Goal: Task Accomplishment & Management: Use online tool/utility

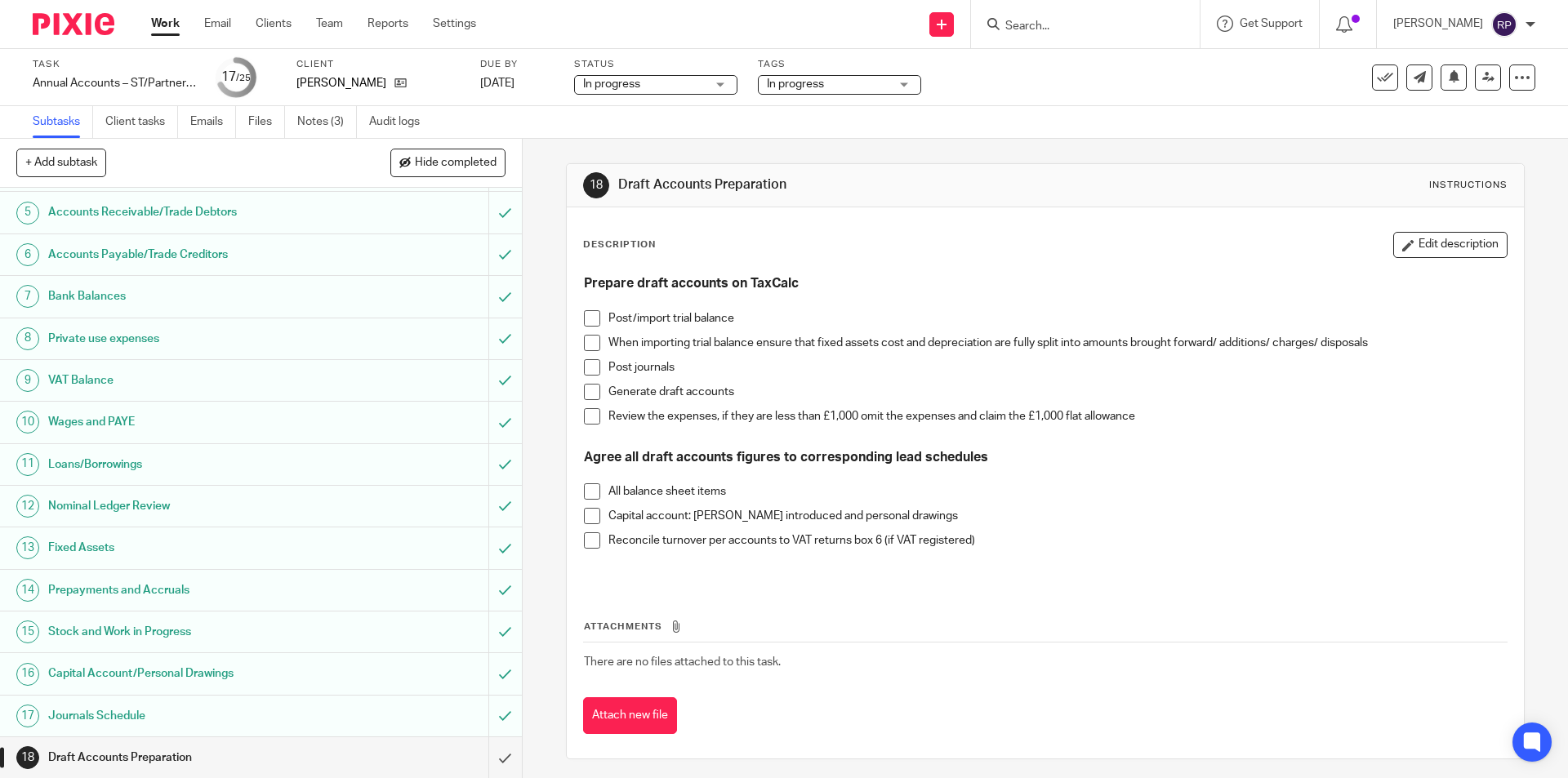
scroll to position [458, 0]
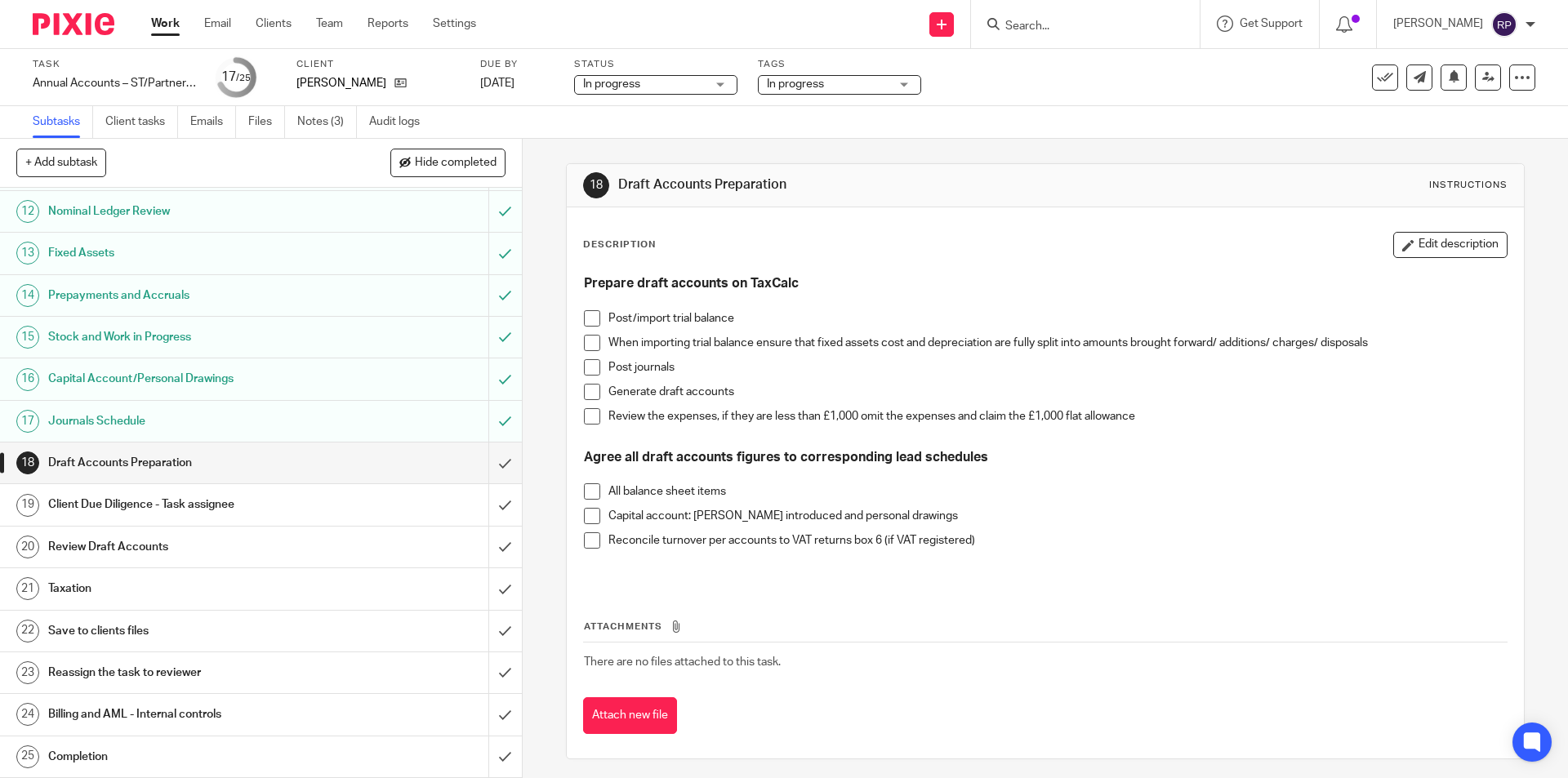
click at [585, 319] on span at bounding box center [592, 319] width 17 height 17
click at [588, 336] on span at bounding box center [592, 343] width 17 height 17
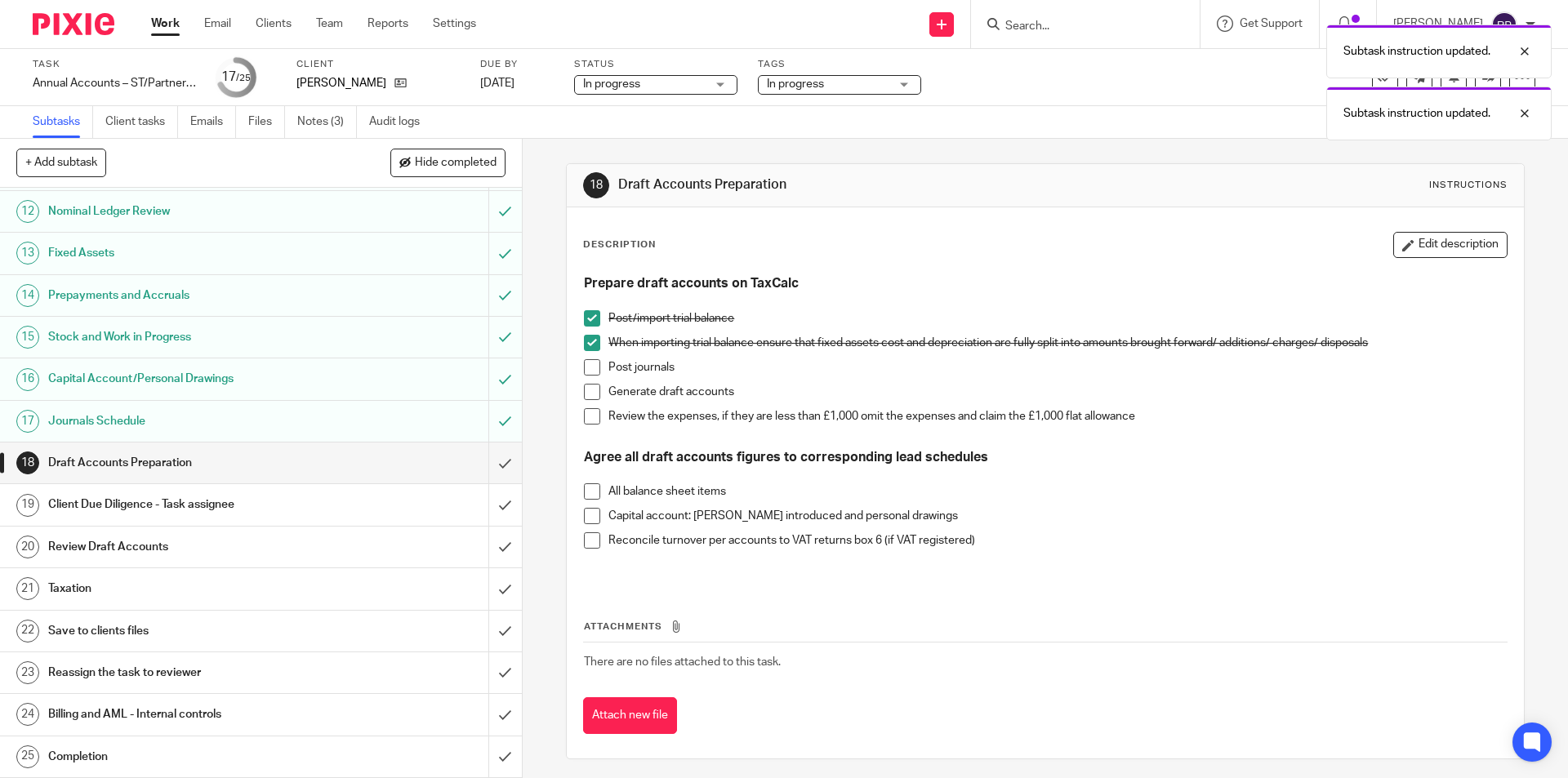
click at [585, 363] on span at bounding box center [592, 367] width 17 height 17
click at [591, 389] on span at bounding box center [592, 392] width 17 height 17
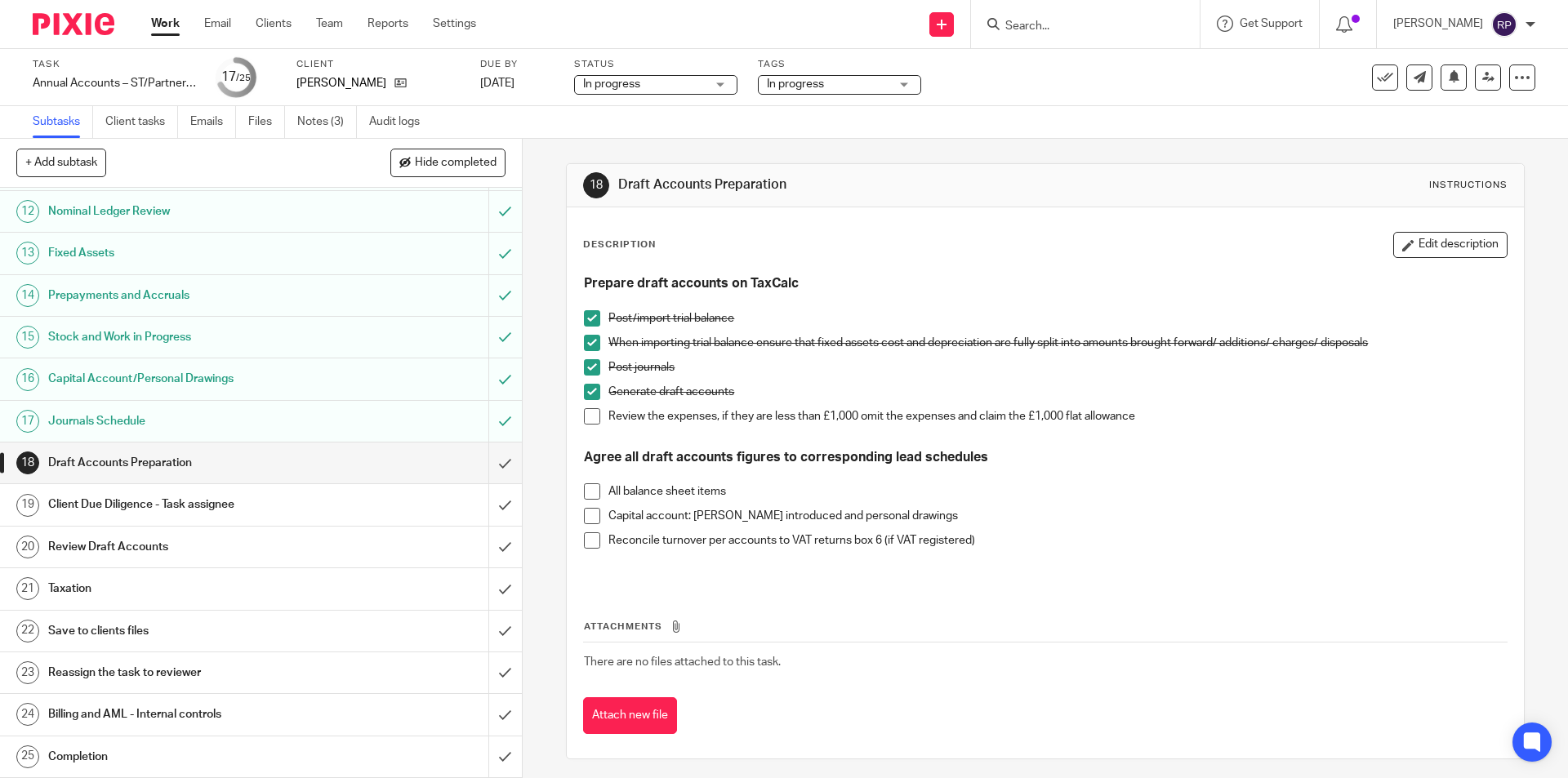
click at [586, 495] on span at bounding box center [592, 492] width 17 height 17
click at [586, 514] on span at bounding box center [592, 516] width 17 height 17
click at [486, 457] on input "submit" at bounding box center [261, 462] width 521 height 41
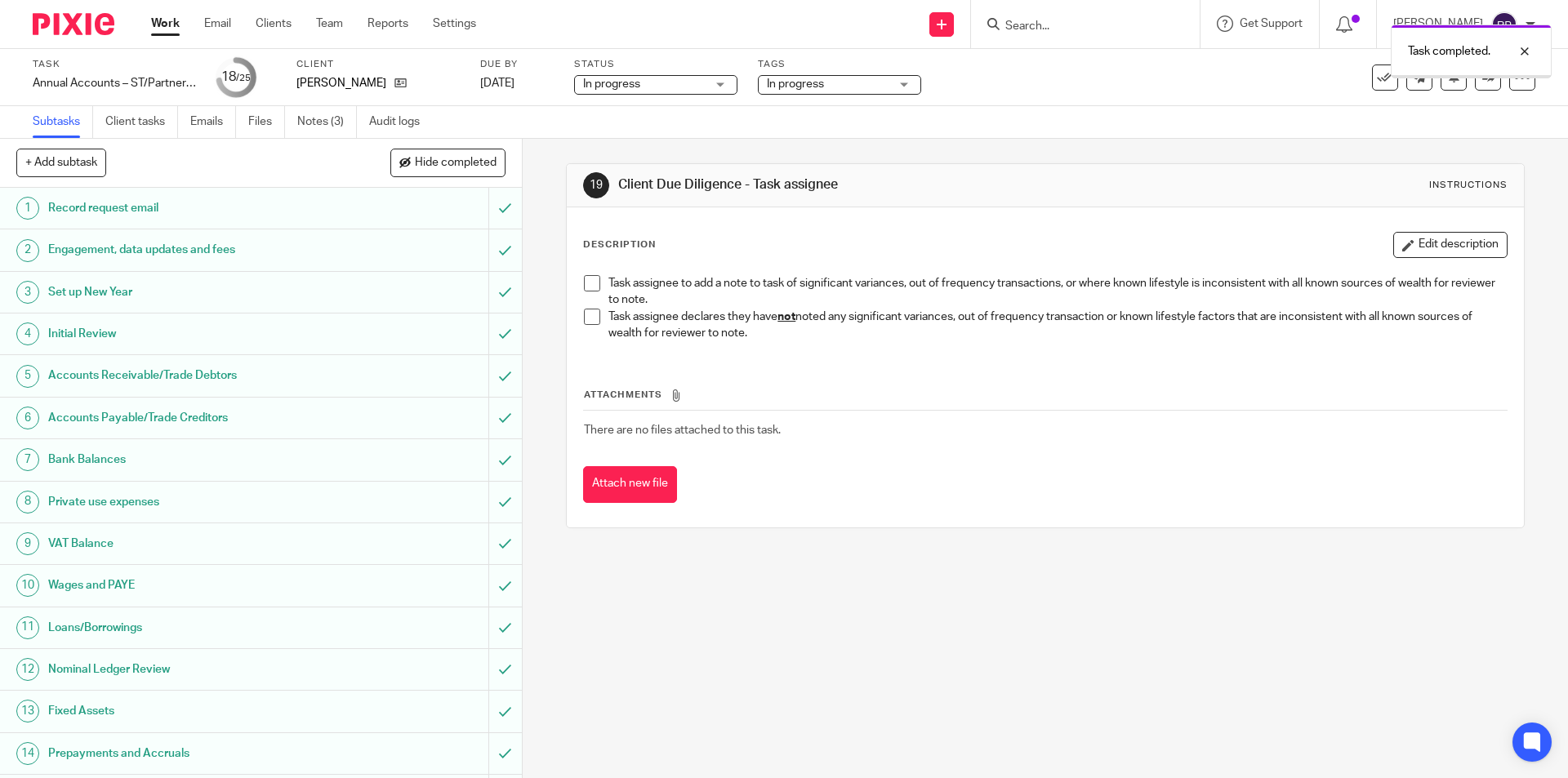
scroll to position [458, 0]
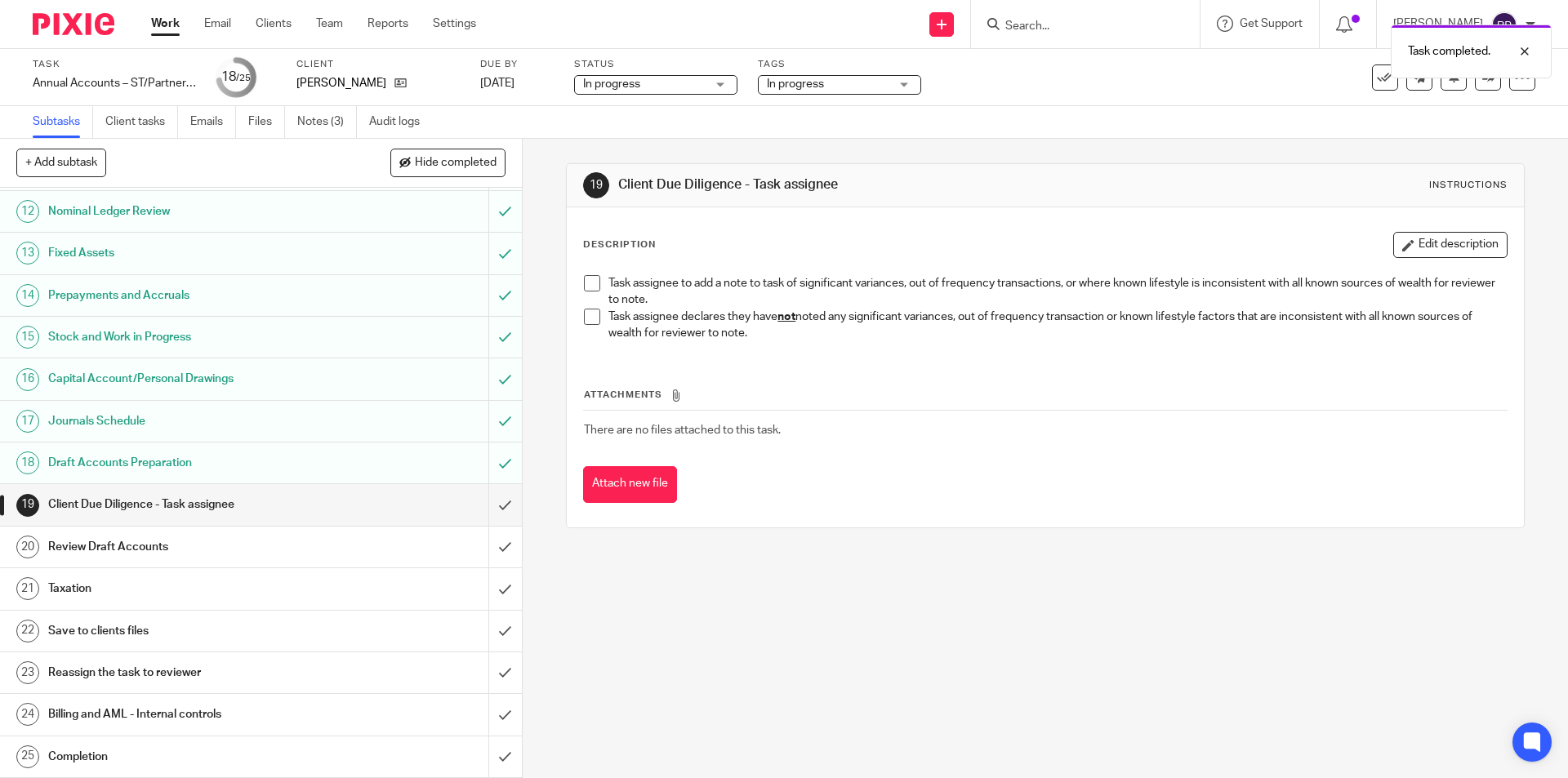
click at [578, 322] on div "Task assignee to add a note to task of significant variances, out of frequency …" at bounding box center [1045, 310] width 938 height 87
click at [584, 322] on span at bounding box center [592, 317] width 17 height 17
click at [488, 499] on input "submit" at bounding box center [261, 505] width 521 height 41
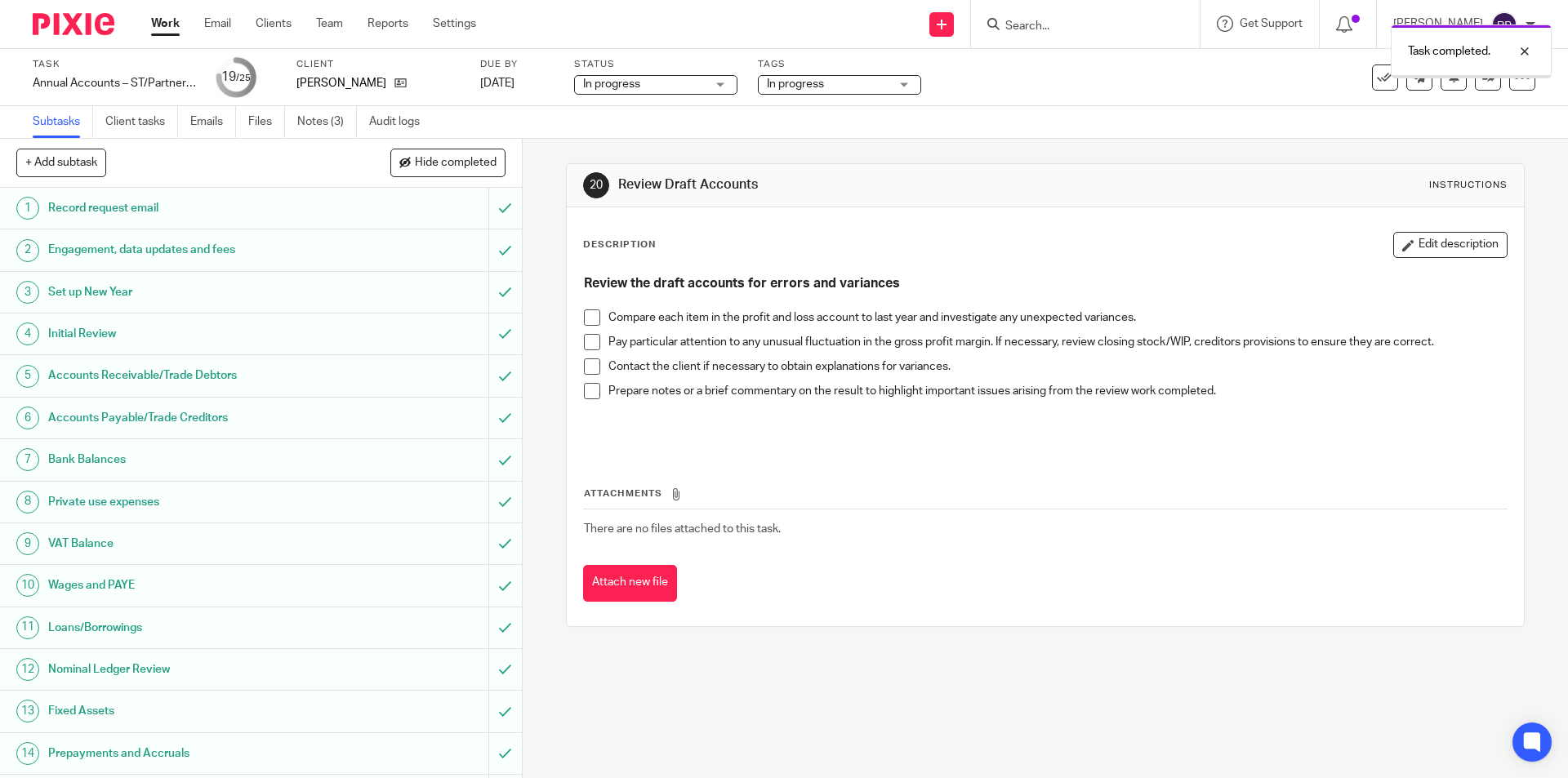
scroll to position [458, 0]
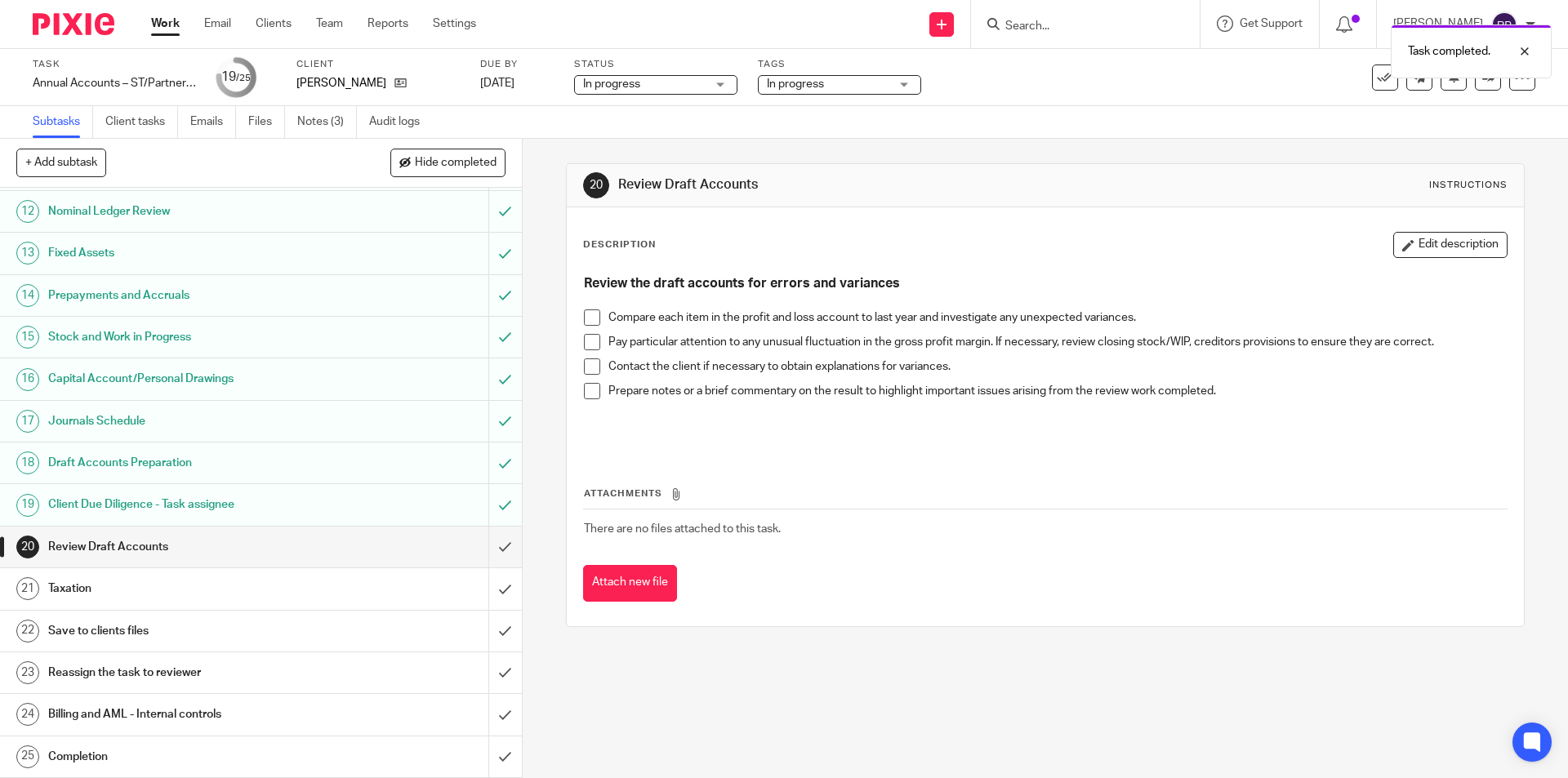
click at [588, 319] on span at bounding box center [592, 318] width 17 height 17
click at [584, 387] on span at bounding box center [592, 391] width 17 height 17
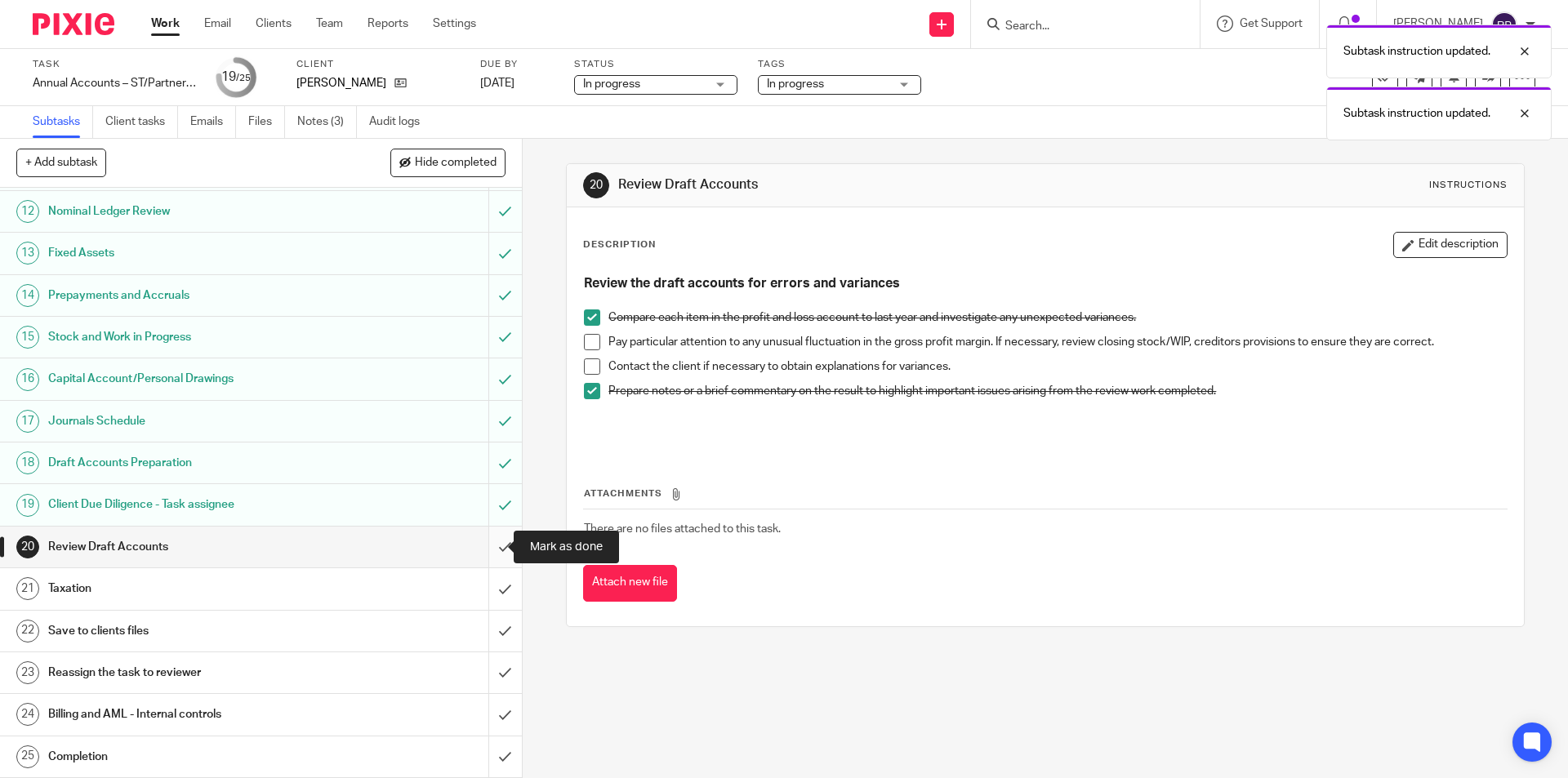
click at [489, 543] on input "submit" at bounding box center [261, 547] width 521 height 41
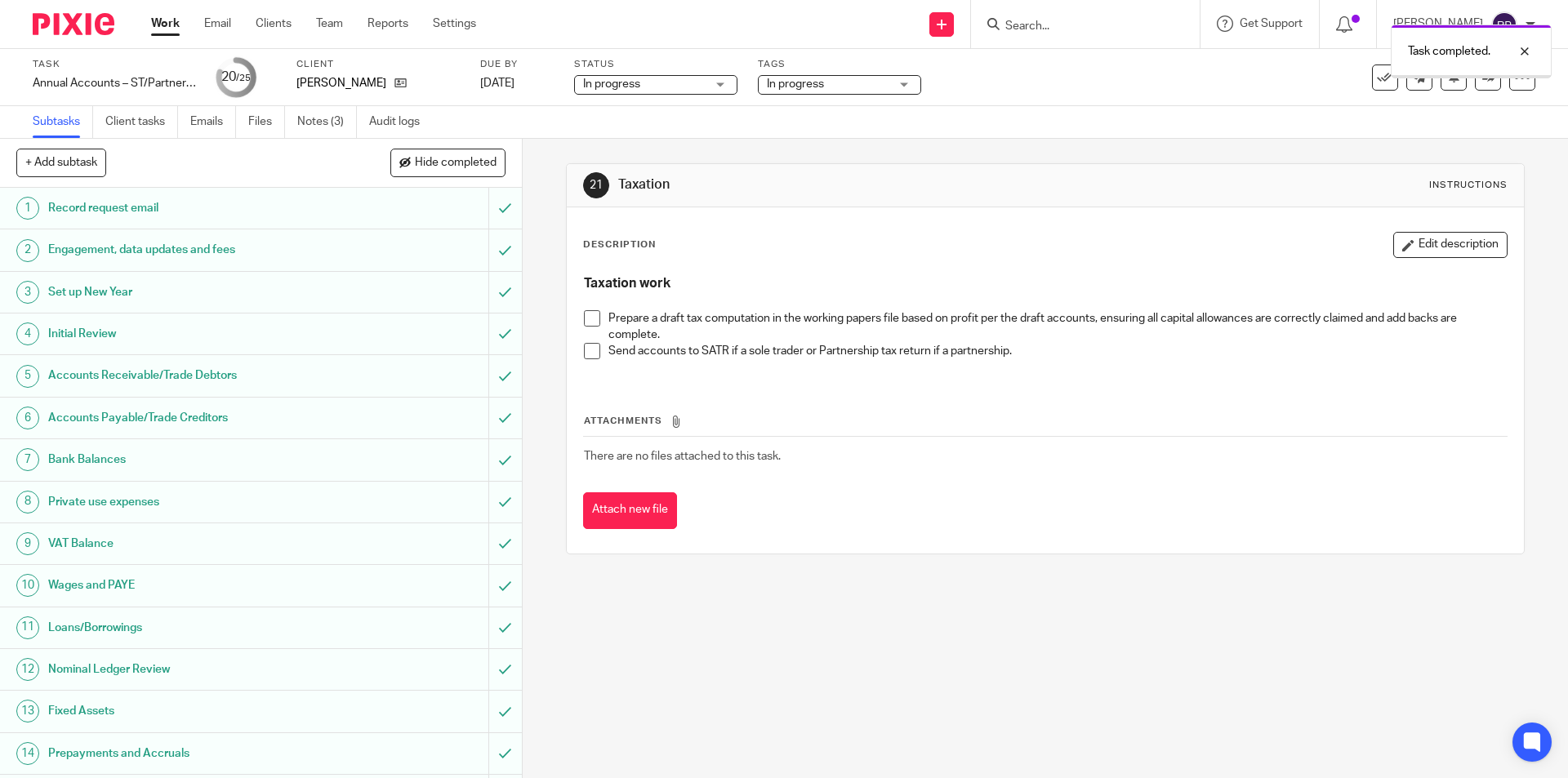
scroll to position [458, 0]
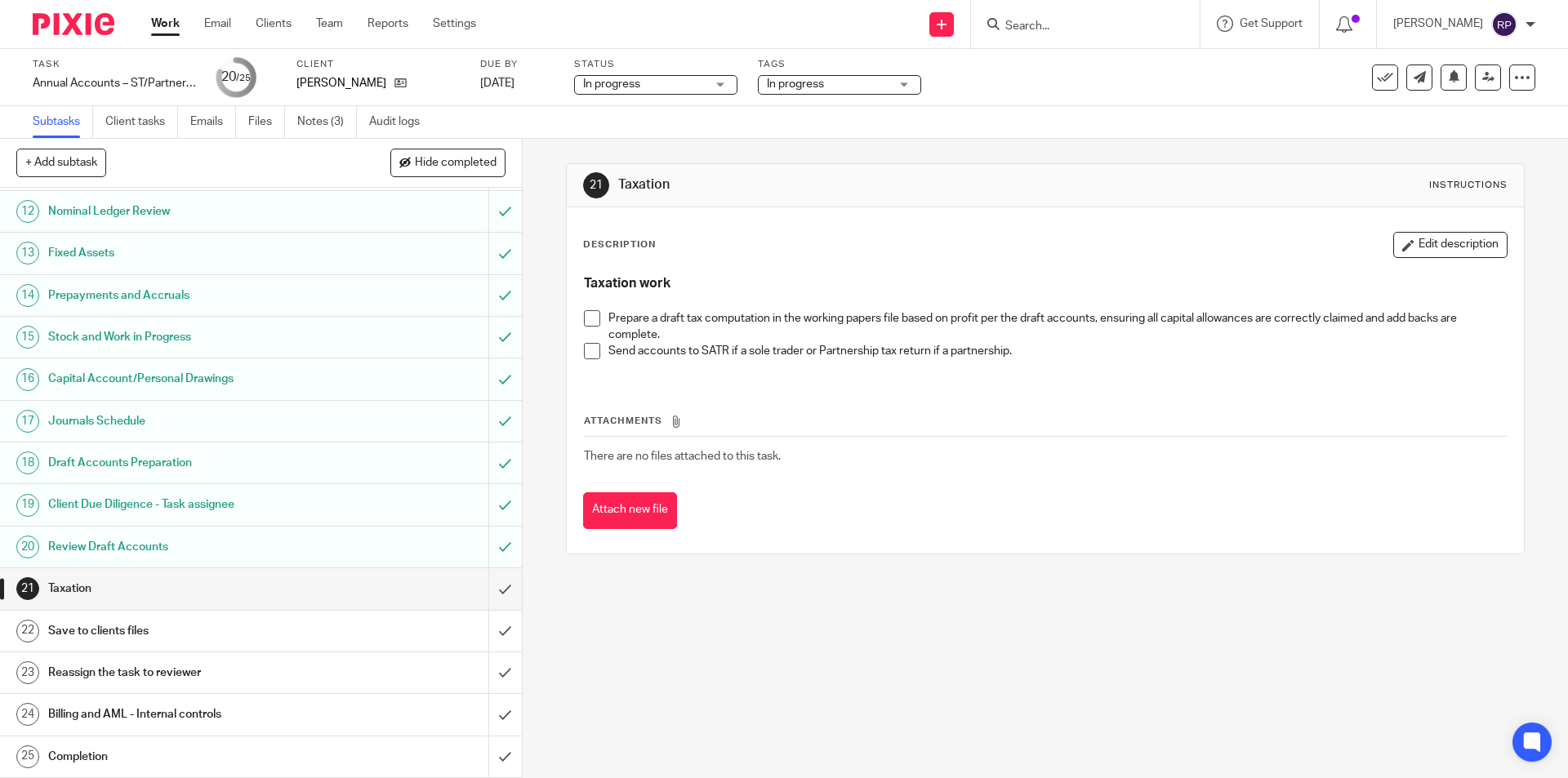
click at [586, 319] on span at bounding box center [592, 319] width 17 height 17
click at [599, 354] on li "Send accounts to SATR if a sole trader or Partnership tax return if a partnersh…" at bounding box center [1045, 354] width 922 height 25
click at [585, 348] on span at bounding box center [592, 351] width 17 height 17
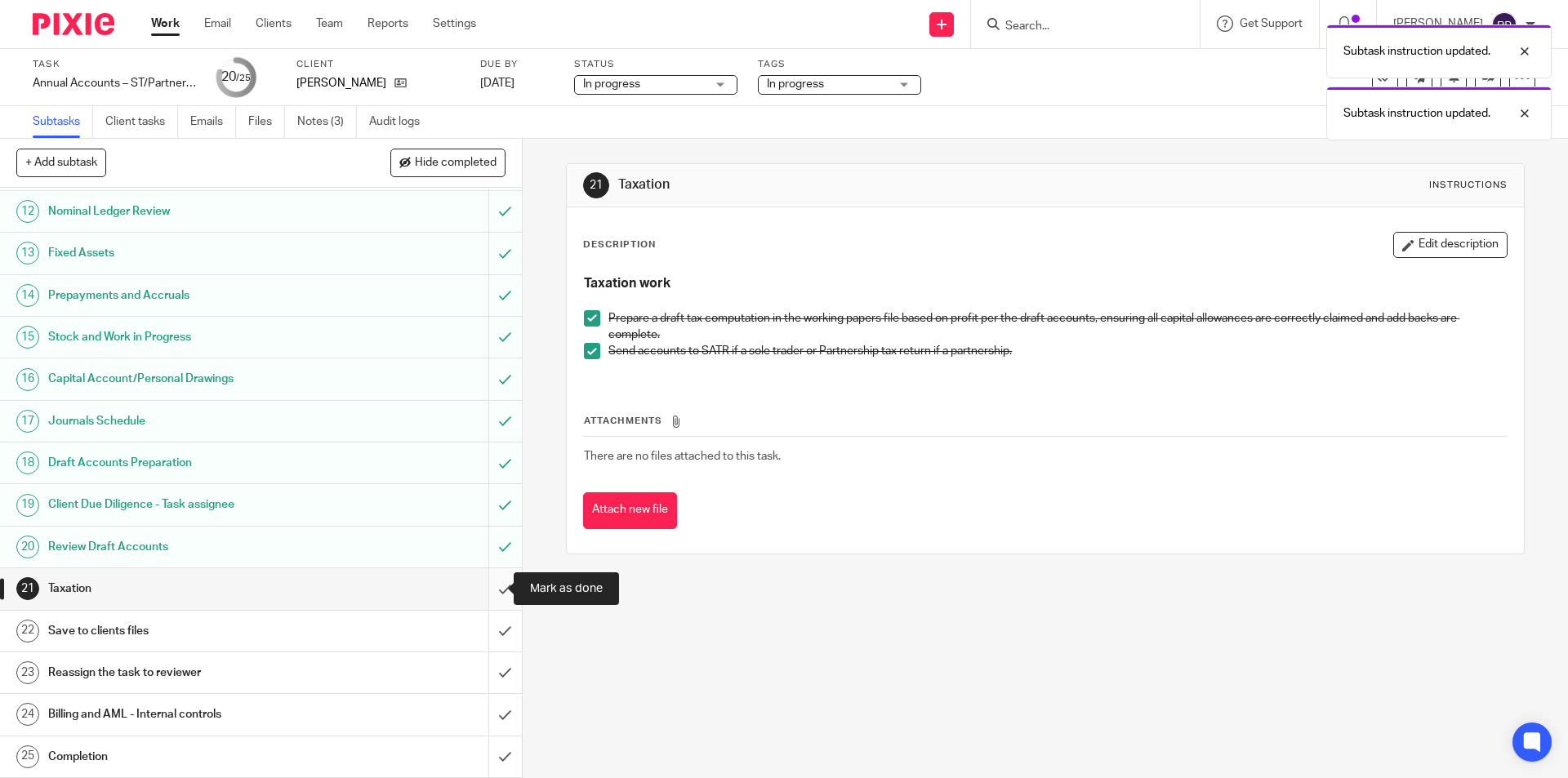
click at [491, 584] on input "submit" at bounding box center [261, 588] width 521 height 41
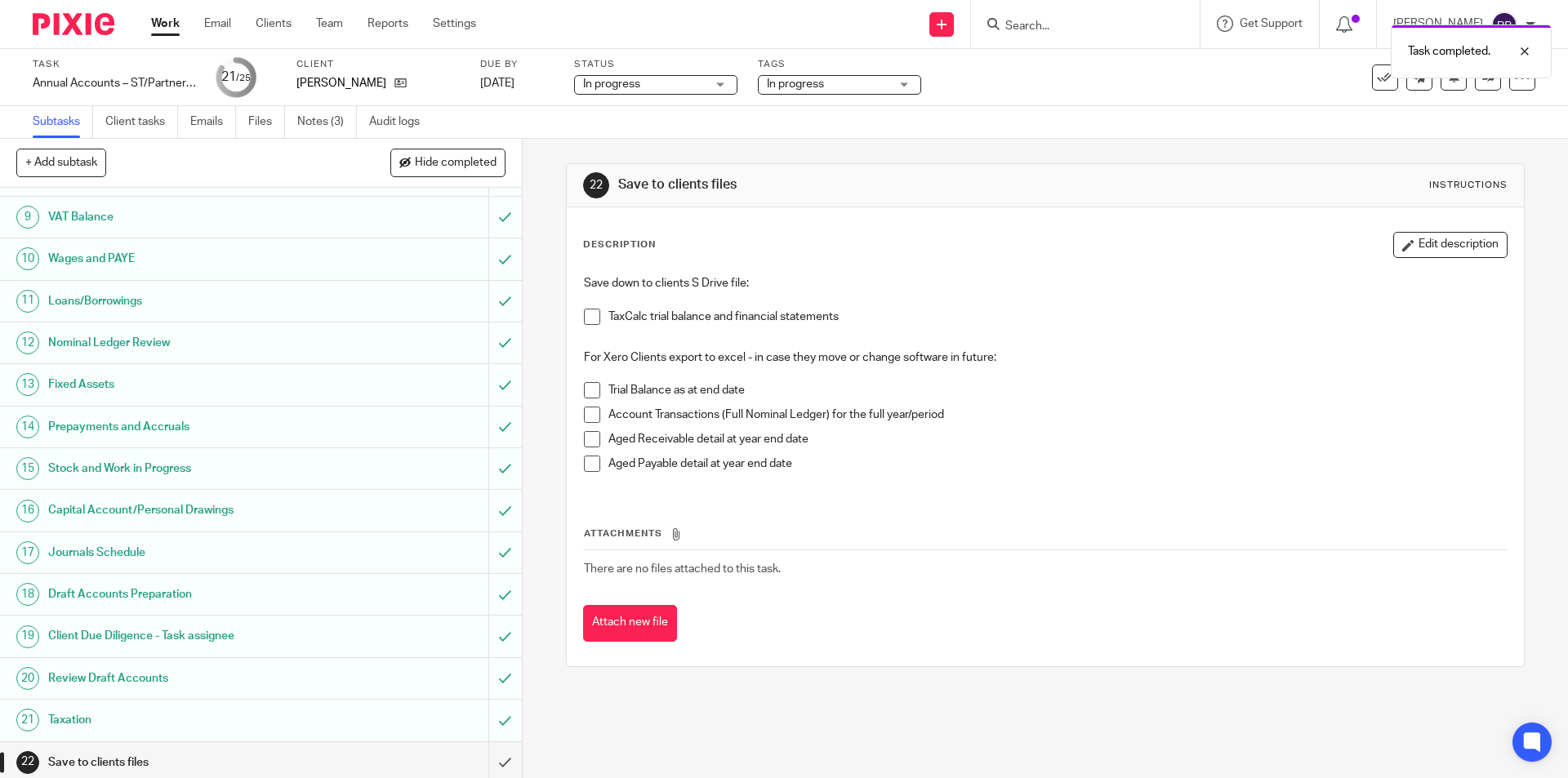
scroll to position [458, 0]
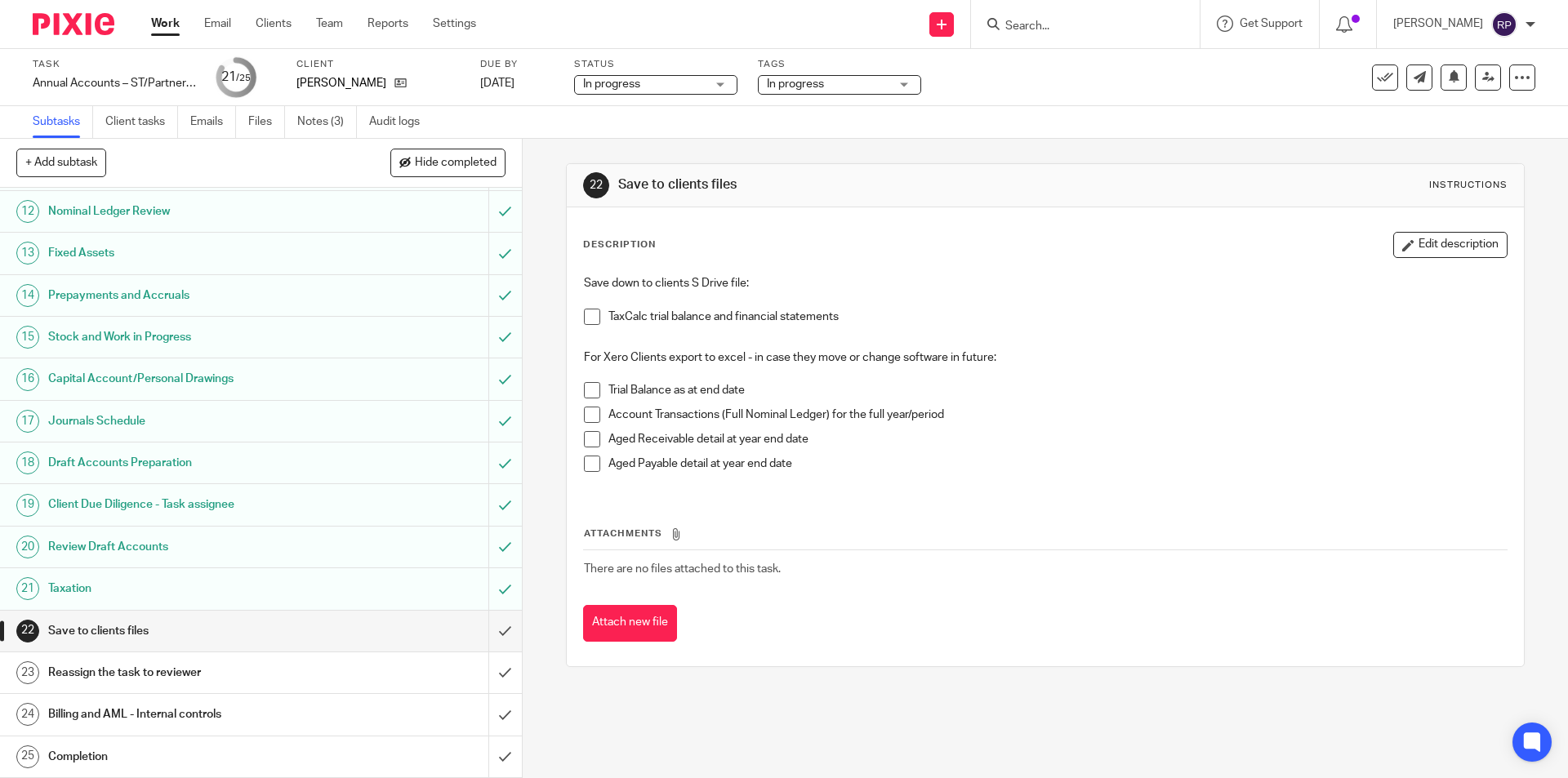
click at [591, 313] on span at bounding box center [592, 317] width 17 height 17
click at [584, 393] on span at bounding box center [592, 390] width 17 height 17
click at [584, 417] on span at bounding box center [592, 414] width 17 height 17
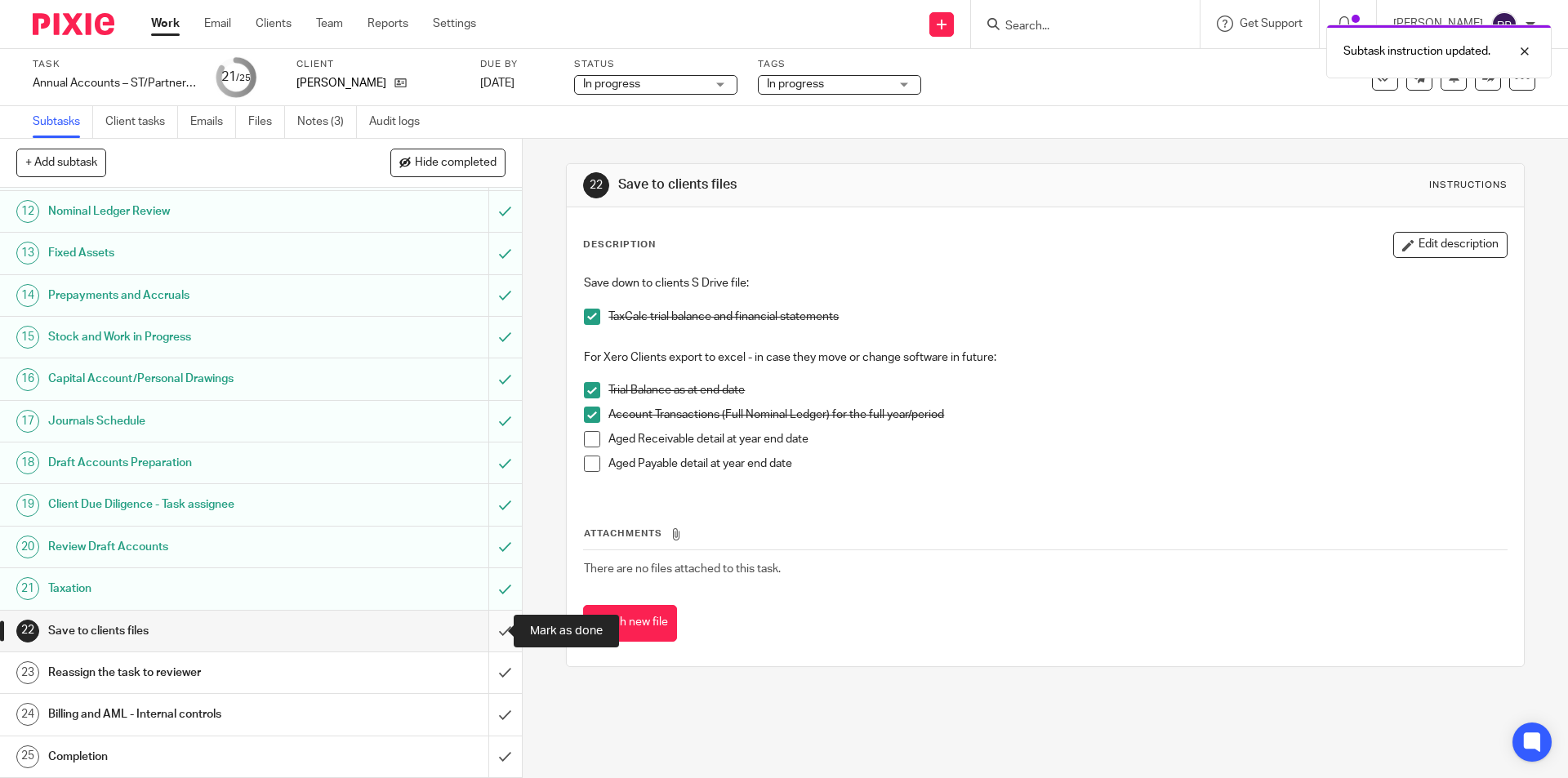
click at [489, 629] on input "submit" at bounding box center [261, 631] width 521 height 41
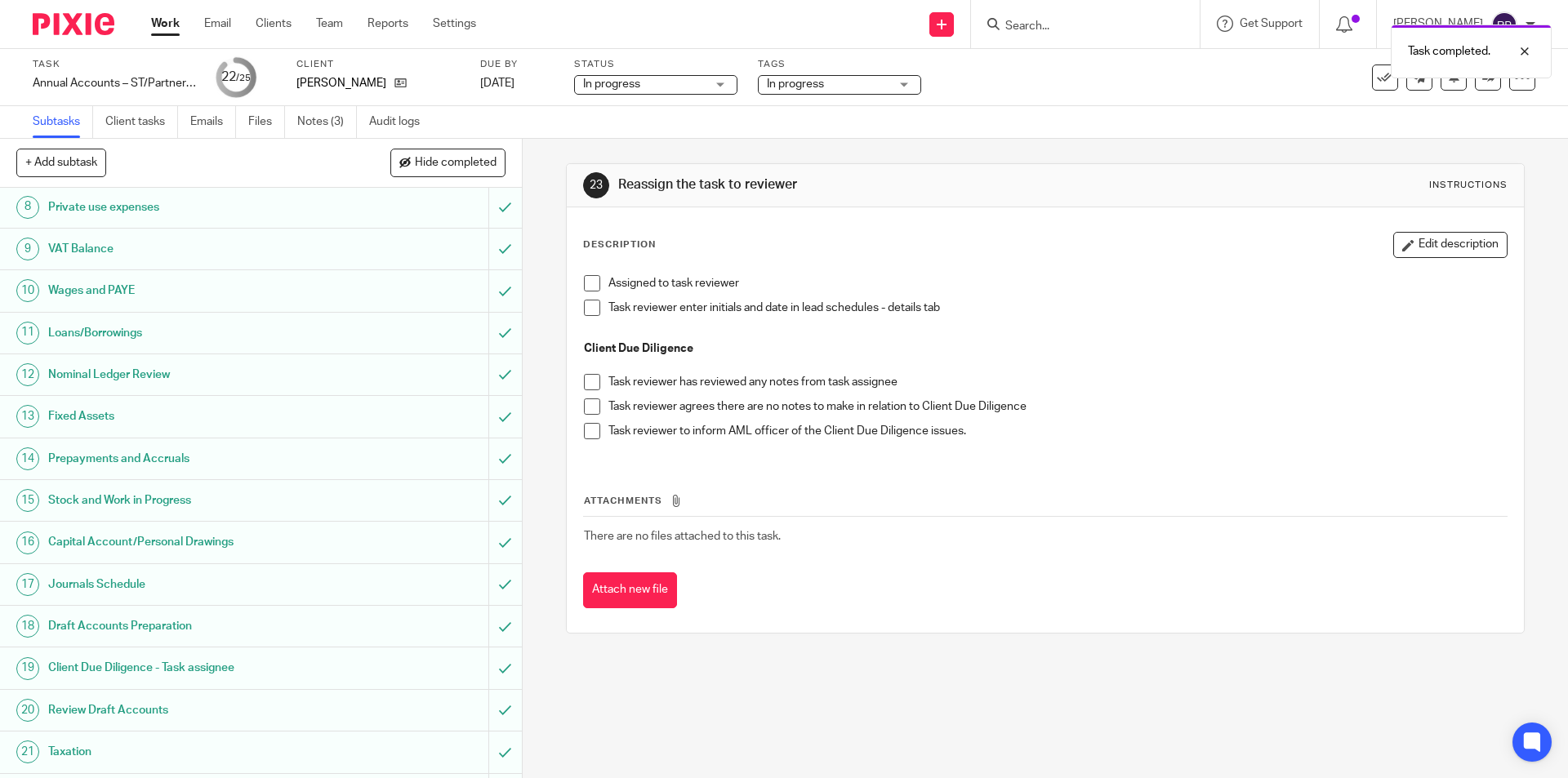
scroll to position [458, 0]
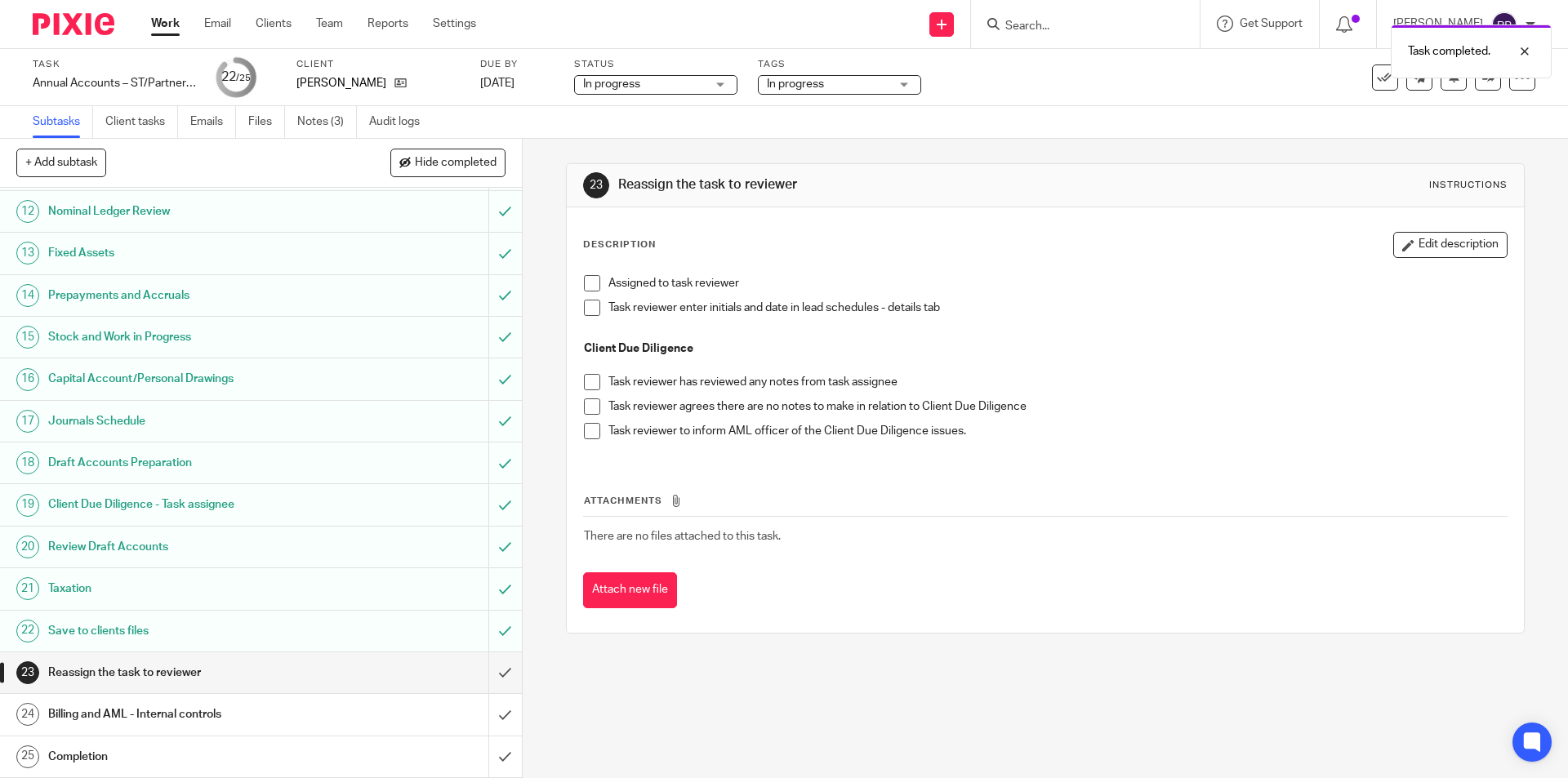
click at [586, 286] on span at bounding box center [592, 284] width 17 height 17
click at [869, 79] on div "Task completed. Subtask instruction updated." at bounding box center [1167, 78] width 767 height 124
click at [878, 85] on div "Task completed. Subtask instruction updated." at bounding box center [1167, 78] width 767 height 124
click at [872, 81] on div "Task completed. Subtask instruction updated." at bounding box center [1167, 78] width 767 height 124
click at [887, 80] on div "Task completed. Subtask instruction updated." at bounding box center [1167, 78] width 767 height 124
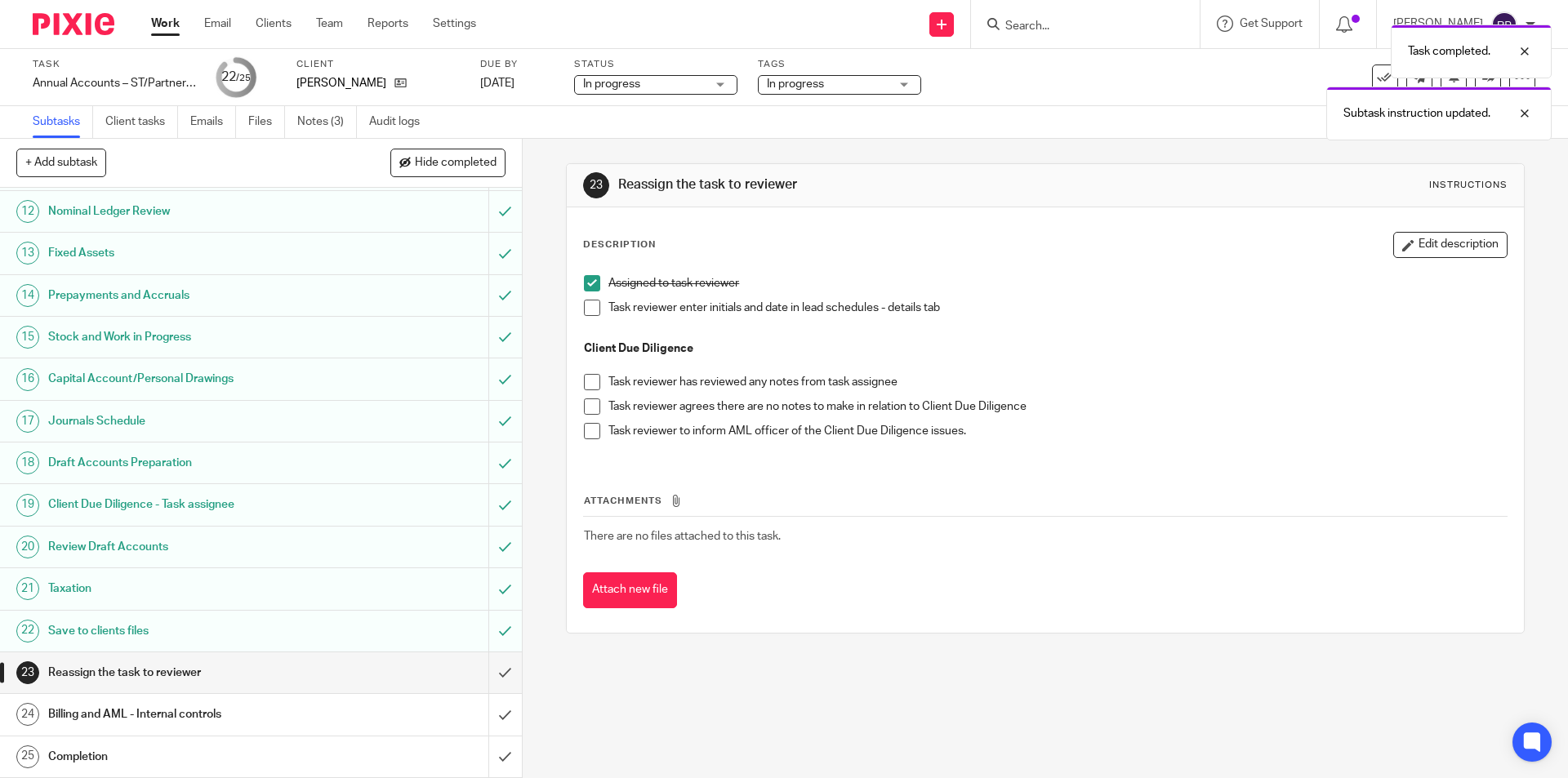
click at [898, 86] on div "Task completed. Subtask instruction updated." at bounding box center [1167, 78] width 767 height 124
click at [864, 83] on span "In progress" at bounding box center [827, 84] width 123 height 17
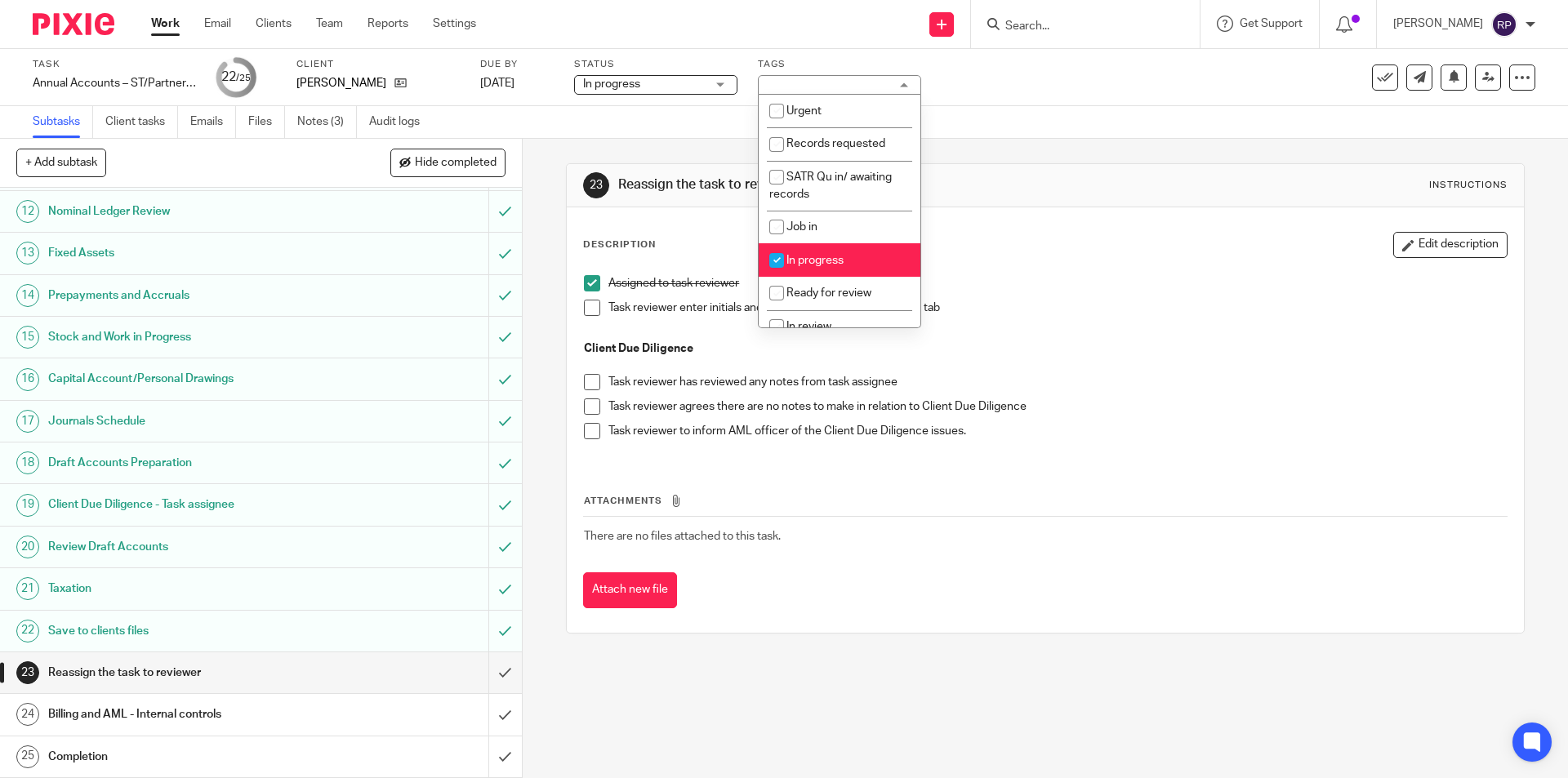
click at [837, 264] on span "In progress" at bounding box center [815, 261] width 57 height 11
checkbox input "false"
click at [842, 291] on span "Ready for review" at bounding box center [829, 293] width 85 height 11
checkbox input "true"
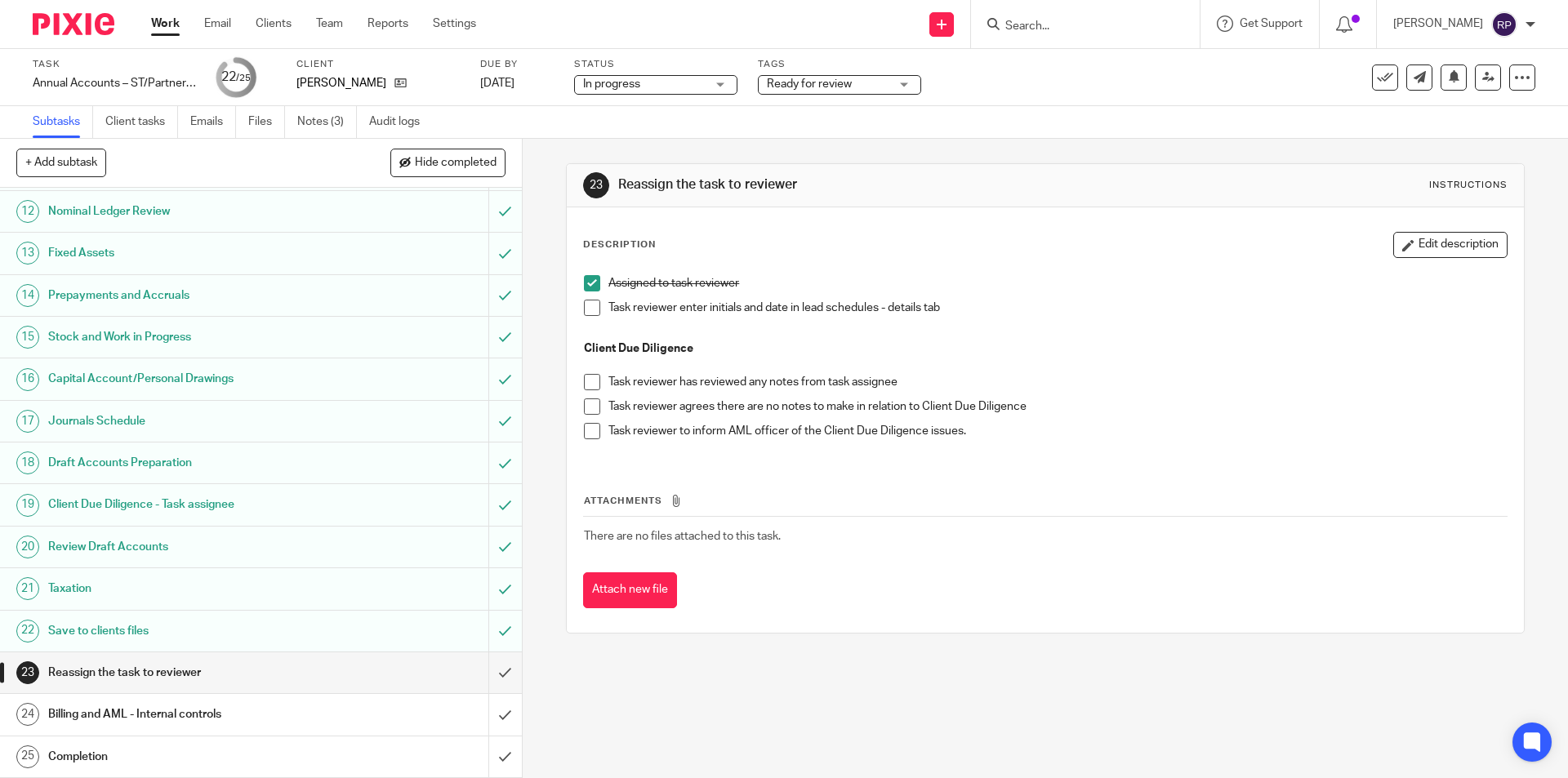
click at [1108, 296] on div "Assigned to task reviewer" at bounding box center [1057, 287] width 897 height 25
